Goal: Transaction & Acquisition: Obtain resource

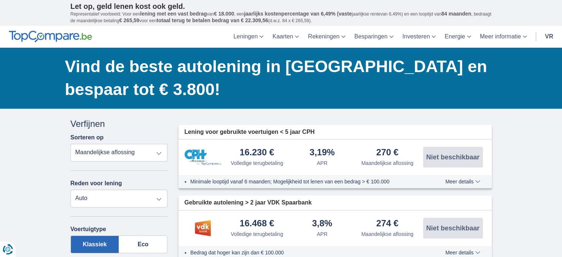
click at [160, 152] on select "Volledige terugbetaling APR Maandelijkse aflossing" at bounding box center [119, 153] width 97 height 18
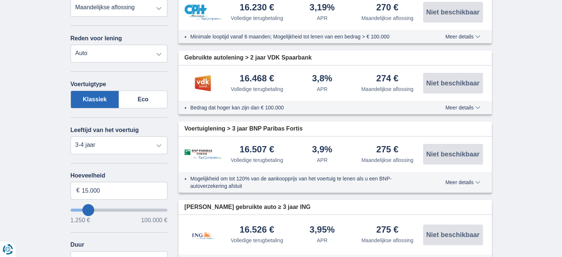
scroll to position [148, 0]
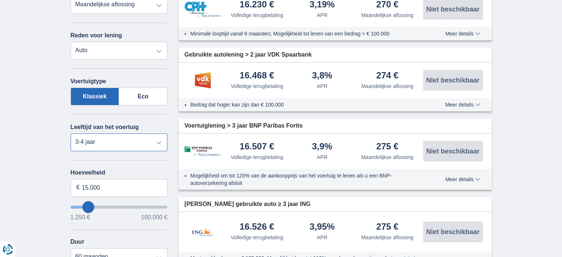
click at [159, 142] on select "Negen 0-1 jaar 1-2 jaar 2-3 jaar 3-4 jaar 4-5 jaar 5+ jaar" at bounding box center [119, 142] width 97 height 18
select select "5+"
click at [71, 133] on select "Negen 0-1 jaar 1-2 jaar 2-3 jaar 3-4 jaar 4-5 jaar 5+ jaar" at bounding box center [119, 142] width 97 height 18
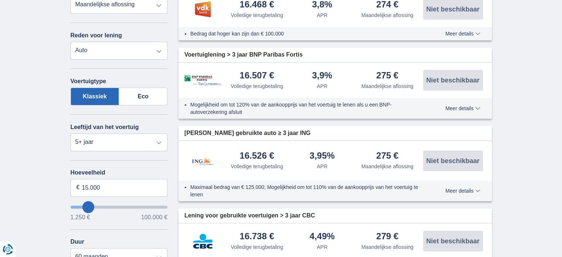
click at [88, 205] on input "willenlenen" at bounding box center [119, 206] width 97 height 3
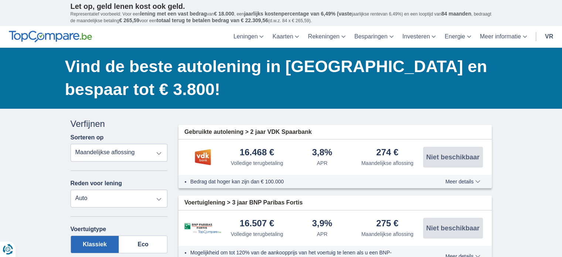
click at [87, 202] on select "Persoonlijke lening Auto Motorfiets / fiets Caravan / stacaravan Werken Energie…" at bounding box center [119, 199] width 97 height 18
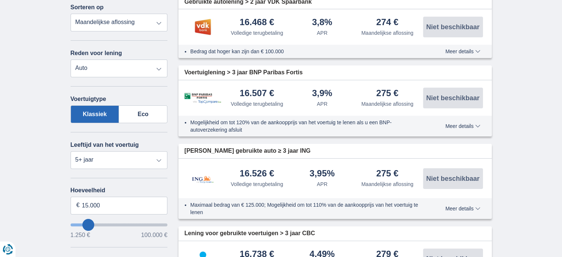
scroll to position [148, 0]
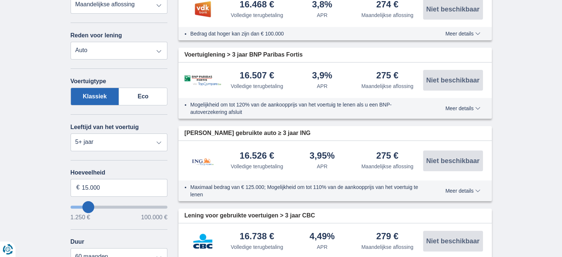
click at [88, 205] on input "willenlenen" at bounding box center [119, 206] width 97 height 3
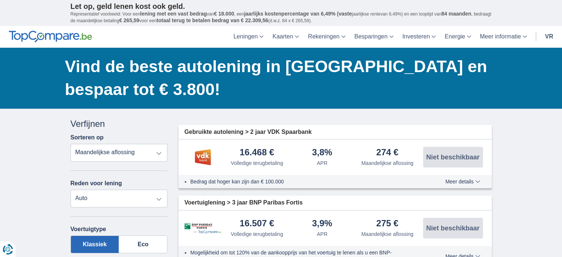
click at [88, 204] on select "Persoonlijke lening Auto Motorfiets / fiets Caravan / stacaravan Werken Energie…" at bounding box center [119, 199] width 97 height 18
click at [159, 198] on select "Persoonlijke lening Auto Motorfiets / fiets Caravan / stacaravan Werken Energie…" at bounding box center [119, 199] width 97 height 18
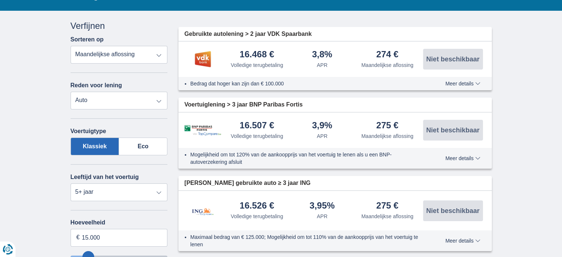
scroll to position [148, 0]
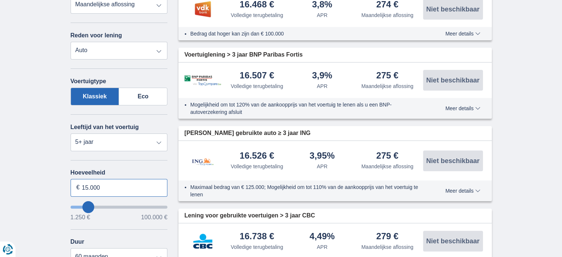
click at [108, 186] on input "15.000" at bounding box center [119, 188] width 97 height 18
type input "1"
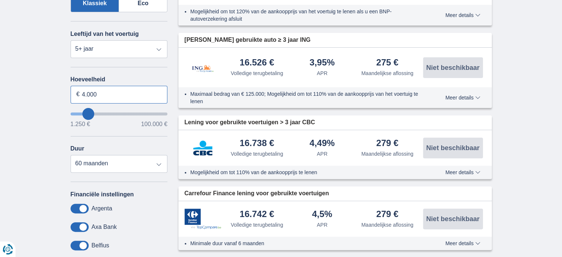
scroll to position [259, 0]
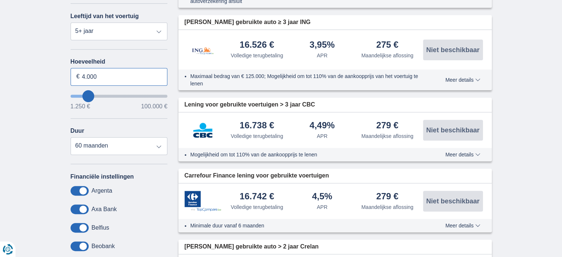
type input "4.000"
type input "4250"
select select "36"
click at [82, 225] on span at bounding box center [80, 228] width 18 height 10
click at [0, 0] on input "checkbox" at bounding box center [0, 0] width 0 height 0
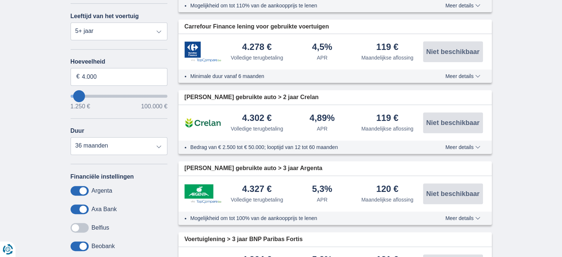
click at [78, 224] on span at bounding box center [80, 228] width 18 height 10
click at [0, 0] on input "checkbox" at bounding box center [0, 0] width 0 height 0
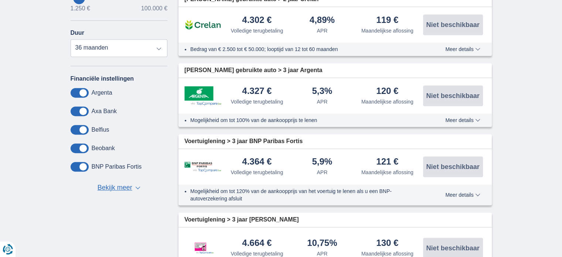
scroll to position [370, 0]
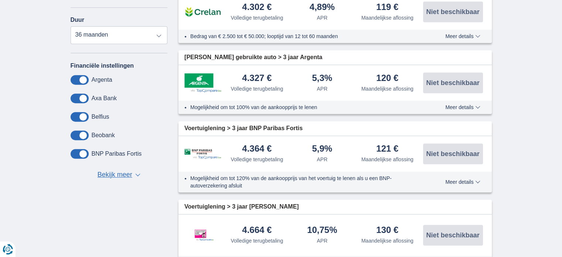
click at [455, 181] on font "Meer details" at bounding box center [459, 182] width 28 height 6
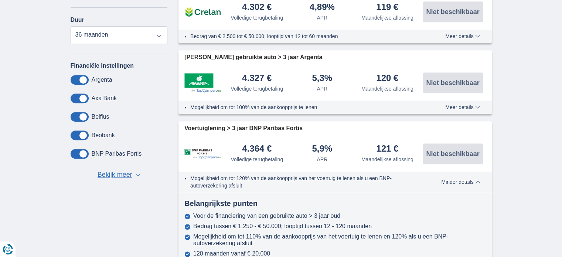
click at [455, 181] on font "Minder details" at bounding box center [457, 182] width 32 height 6
click at [80, 78] on span at bounding box center [80, 80] width 18 height 10
click at [0, 0] on input "checkbox" at bounding box center [0, 0] width 0 height 0
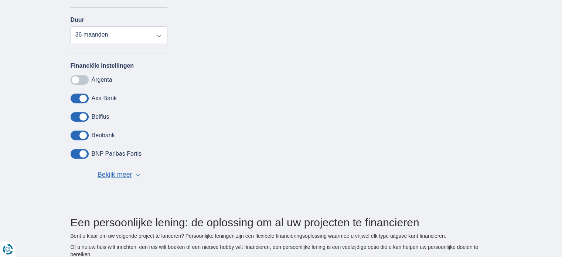
drag, startPoint x: 79, startPoint y: 78, endPoint x: 75, endPoint y: 78, distance: 4.1
click at [76, 78] on span at bounding box center [80, 80] width 18 height 10
click at [0, 0] on input "checkbox" at bounding box center [0, 0] width 0 height 0
click at [75, 78] on span at bounding box center [80, 80] width 18 height 10
click at [0, 0] on input "checkbox" at bounding box center [0, 0] width 0 height 0
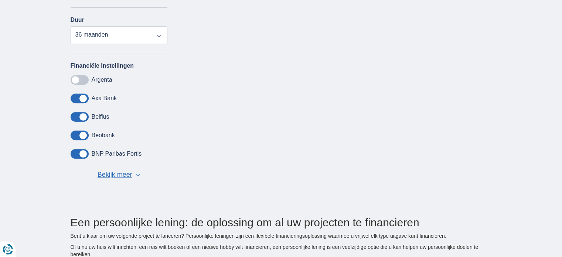
click at [75, 78] on span at bounding box center [80, 80] width 18 height 10
click at [0, 0] on input "checkbox" at bounding box center [0, 0] width 0 height 0
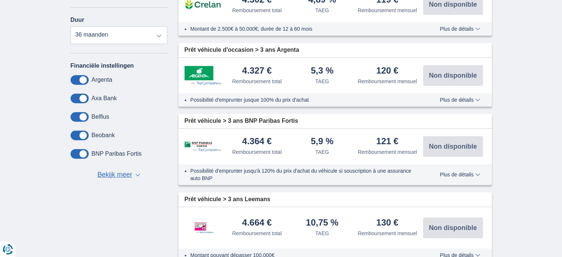
click at [83, 77] on span at bounding box center [80, 80] width 18 height 10
click at [0, 0] on input "checkbox" at bounding box center [0, 0] width 0 height 0
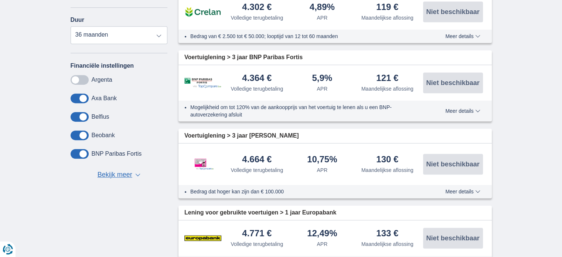
click at [82, 95] on span at bounding box center [80, 99] width 18 height 10
click at [0, 0] on input "checkbox" at bounding box center [0, 0] width 0 height 0
click at [82, 95] on span at bounding box center [80, 99] width 18 height 10
click at [0, 0] on input "checkbox" at bounding box center [0, 0] width 0 height 0
click at [82, 95] on span at bounding box center [80, 99] width 18 height 10
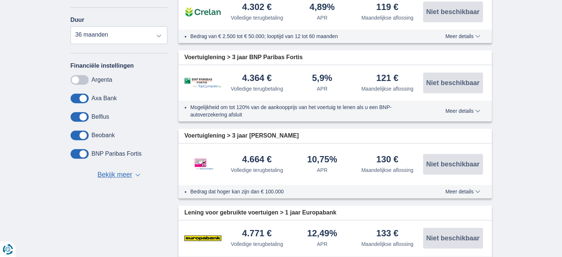
click at [0, 0] on input "checkbox" at bounding box center [0, 0] width 0 height 0
click at [84, 131] on span at bounding box center [80, 135] width 18 height 10
click at [0, 0] on input "checkbox" at bounding box center [0, 0] width 0 height 0
click at [84, 150] on span at bounding box center [80, 154] width 18 height 10
click at [0, 0] on input "checkbox" at bounding box center [0, 0] width 0 height 0
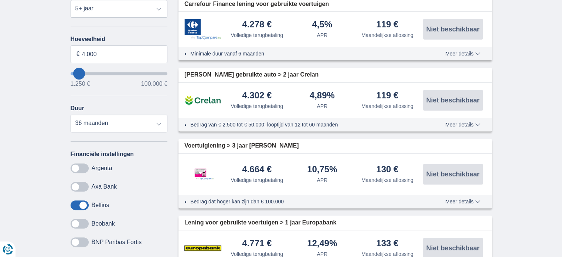
scroll to position [296, 0]
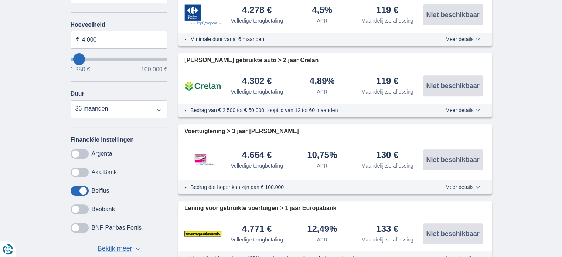
click at [74, 149] on span at bounding box center [80, 154] width 18 height 10
click at [0, 0] on input "checkbox" at bounding box center [0, 0] width 0 height 0
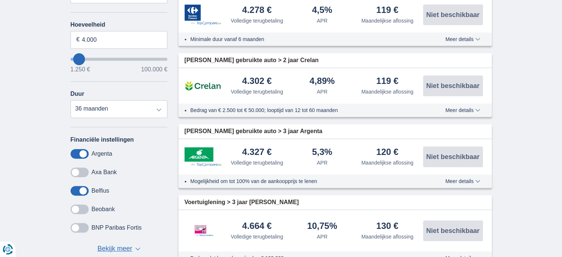
click at [76, 170] on span at bounding box center [80, 172] width 18 height 10
click at [0, 0] on input "checkbox" at bounding box center [0, 0] width 0 height 0
click at [74, 204] on span at bounding box center [80, 209] width 18 height 10
click at [0, 0] on input "checkbox" at bounding box center [0, 0] width 0 height 0
click at [75, 223] on span at bounding box center [80, 228] width 18 height 10
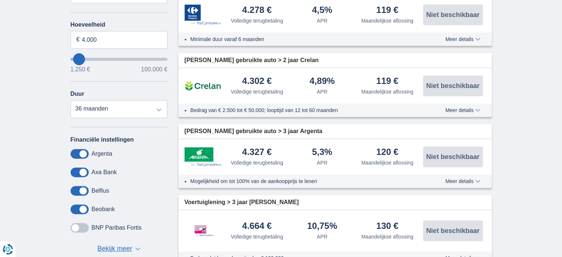
click at [0, 0] on input "checkbox" at bounding box center [0, 0] width 0 height 0
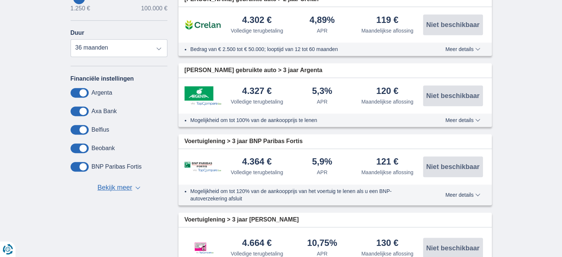
scroll to position [370, 0]
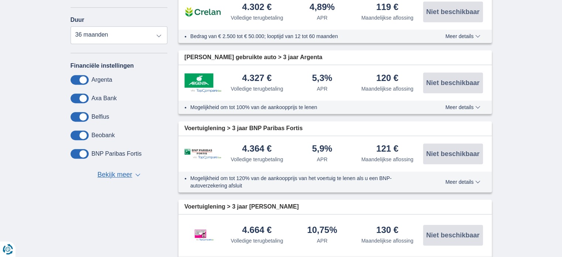
click at [109, 172] on font "Bekijk meer" at bounding box center [115, 174] width 35 height 7
click at [109, 172] on div "Financiële instellingen [GEOGRAPHIC_DATA] Axa Bank Belfius Beobank BNP Paribas …" at bounding box center [119, 121] width 97 height 118
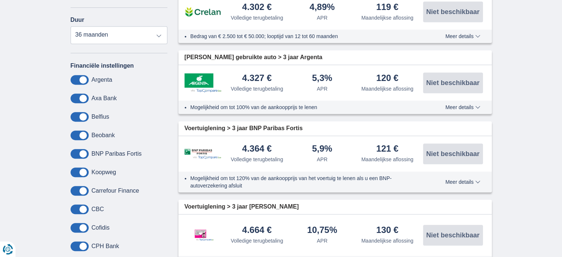
click at [159, 167] on div "Koopweg" at bounding box center [119, 172] width 97 height 10
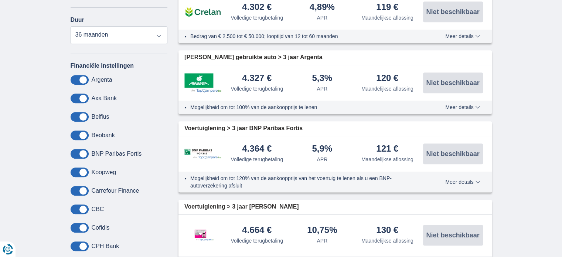
click at [159, 167] on div "Koopweg" at bounding box center [119, 172] width 97 height 10
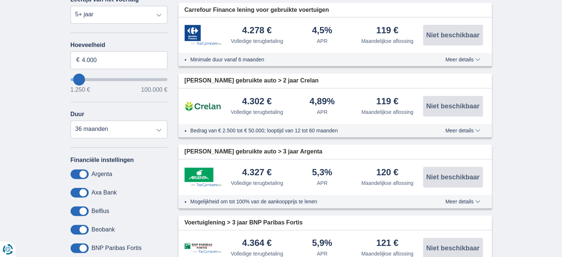
scroll to position [259, 0]
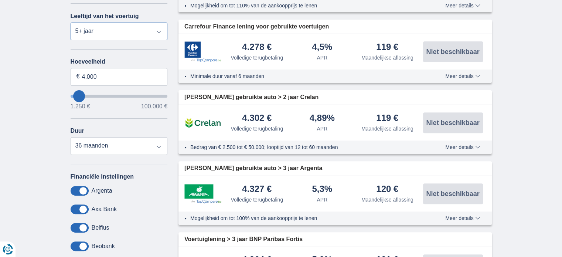
click at [160, 29] on select "Negen 0-1 jaar 1-2 jaar 2-3 jaar 3-4 jaar 4-5 jaar 5+ jaar" at bounding box center [119, 32] width 97 height 18
click at [159, 29] on select "Negen 0-1 jaar 1-2 jaar 2-3 jaar 3-4 jaar 4-5 jaar 5+ jaar" at bounding box center [119, 32] width 97 height 18
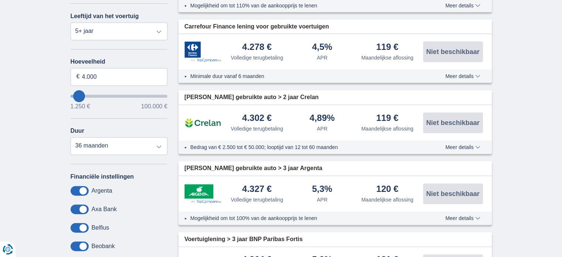
click at [41, 55] on div "× widget.niet-in aanmerking komende-applicatie.titel widget.niet-in aanmerking …" at bounding box center [281, 260] width 562 height 821
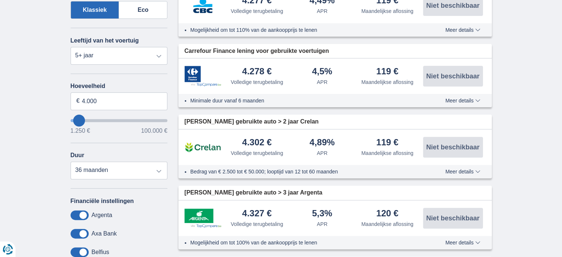
scroll to position [222, 0]
